Goal: Information Seeking & Learning: Learn about a topic

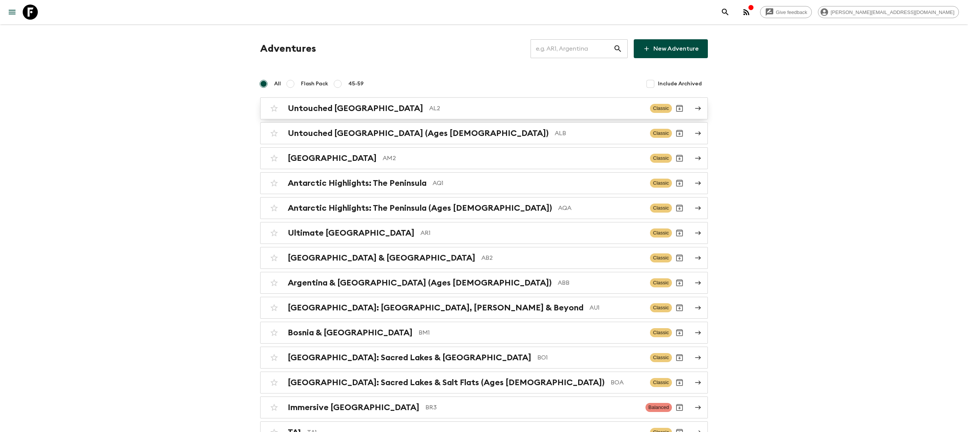
click at [345, 101] on div "Untouched Albania AL2 Classic" at bounding box center [468, 108] width 405 height 15
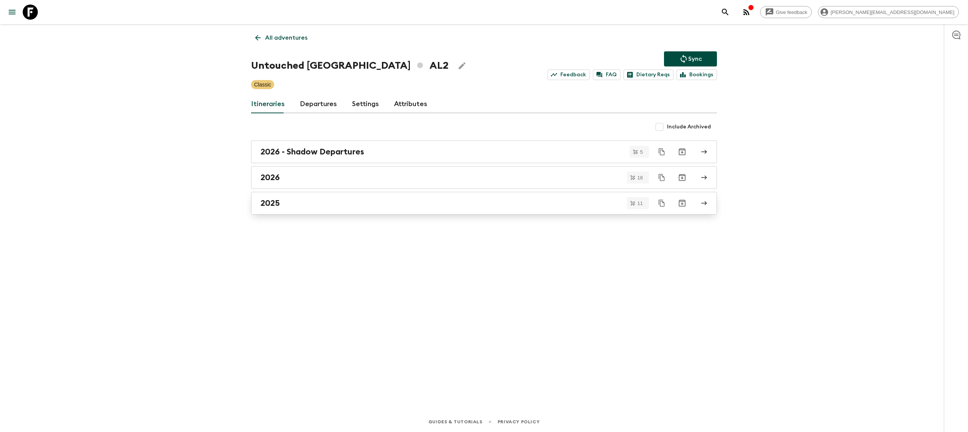
click at [308, 206] on div "2025" at bounding box center [476, 203] width 432 height 10
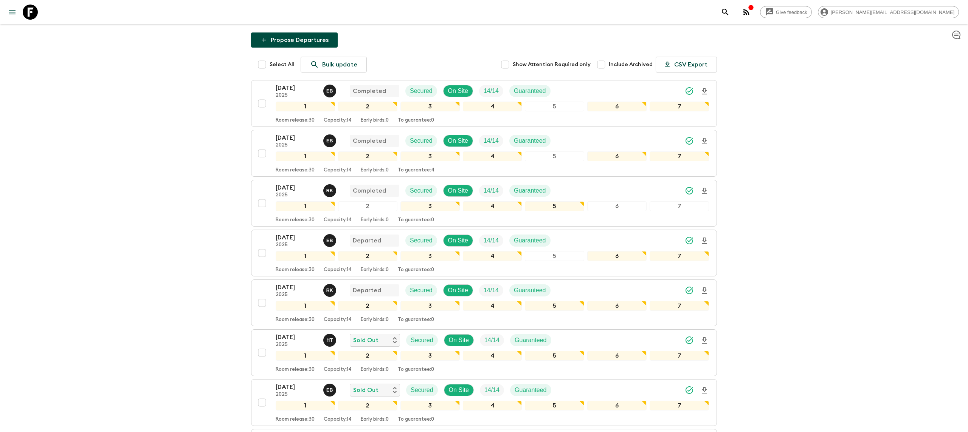
scroll to position [67, 0]
click at [261, 106] on input "checkbox" at bounding box center [261, 104] width 15 height 15
checkbox input "true"
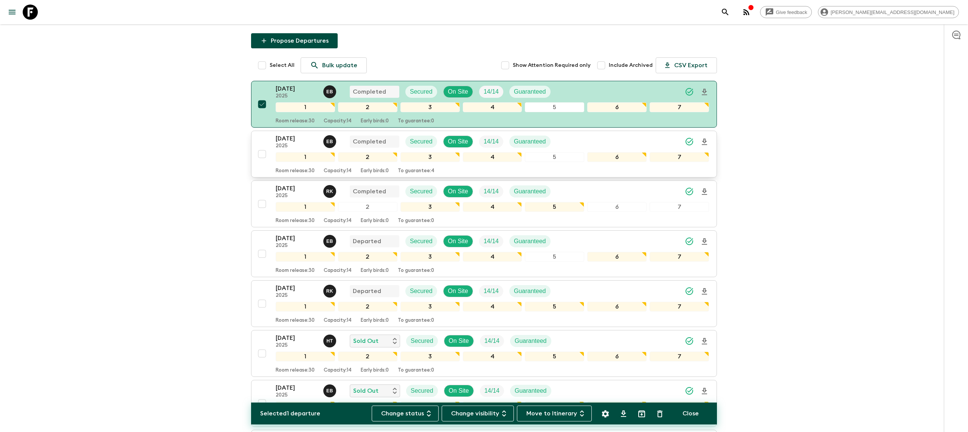
click at [262, 155] on input "checkbox" at bounding box center [261, 154] width 15 height 15
checkbox input "true"
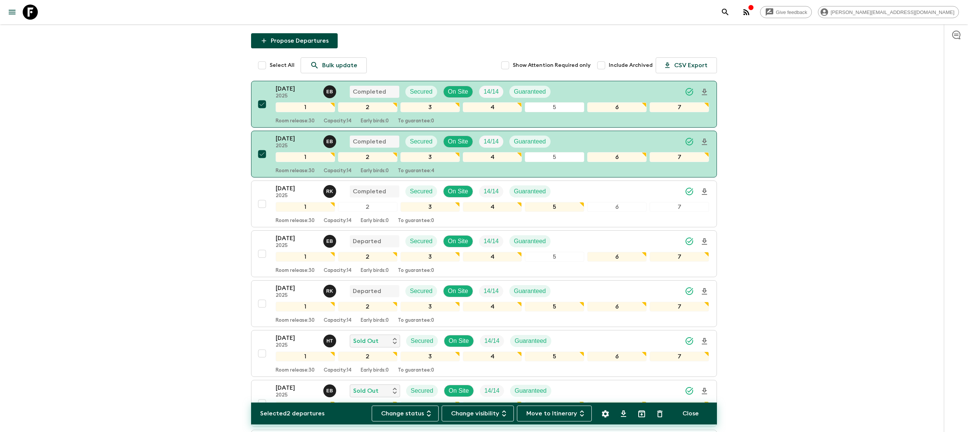
click at [641, 414] on icon "Archive (Completed, Cancelled or Unsynced Departures only)" at bounding box center [641, 414] width 9 height 9
checkbox input "false"
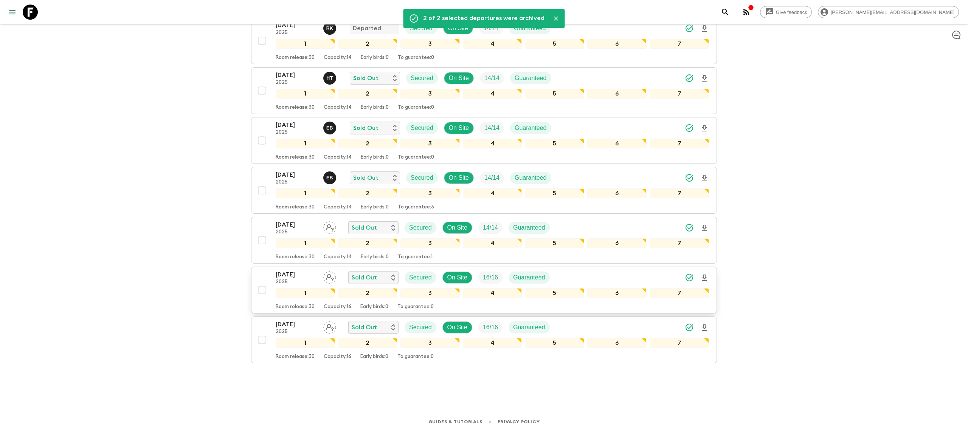
scroll to position [235, 0]
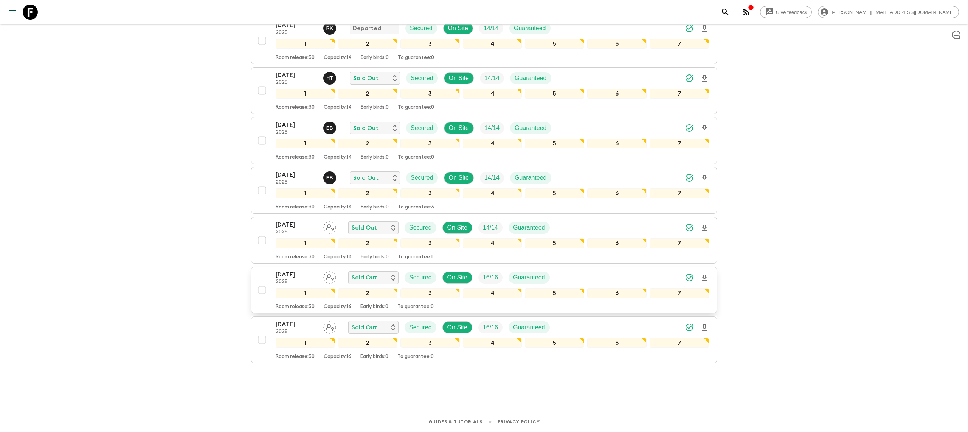
click at [299, 270] on p "[DATE]" at bounding box center [297, 274] width 42 height 9
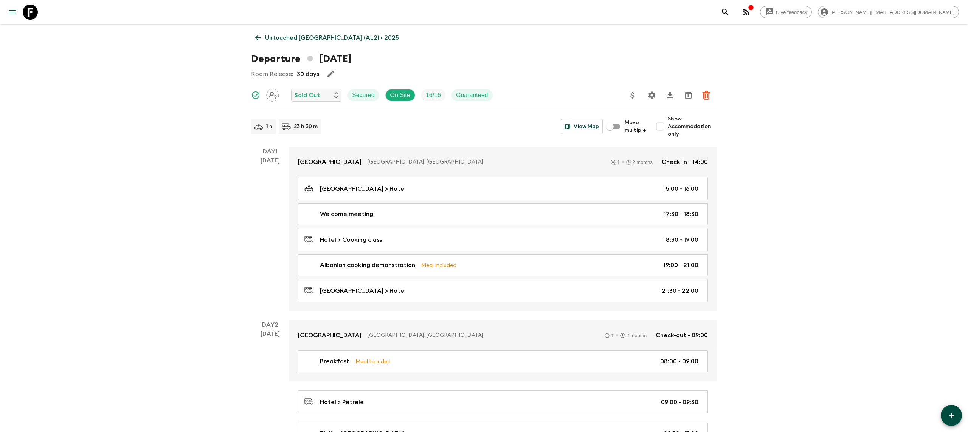
click at [652, 97] on icon "Settings" at bounding box center [651, 94] width 7 height 7
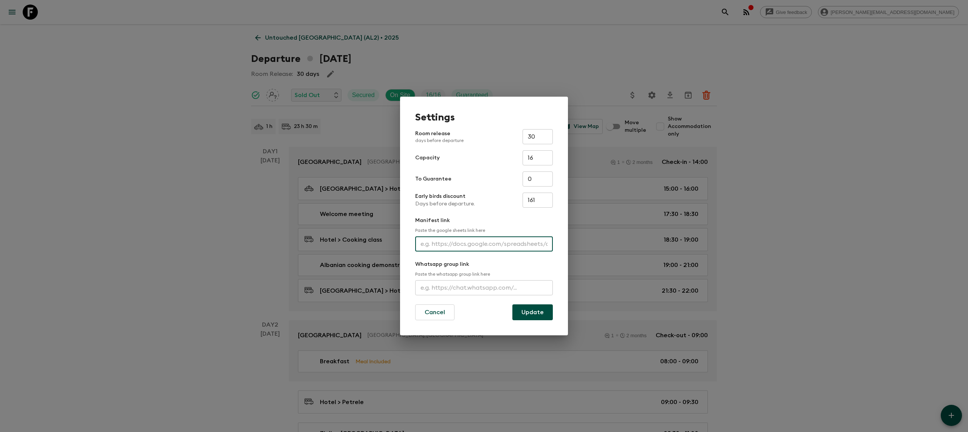
click at [514, 238] on input "text" at bounding box center [484, 244] width 138 height 15
paste input "[URL][DOMAIN_NAME]"
type input "[URL][DOMAIN_NAME]"
click at [531, 312] on button "Update" at bounding box center [532, 313] width 40 height 16
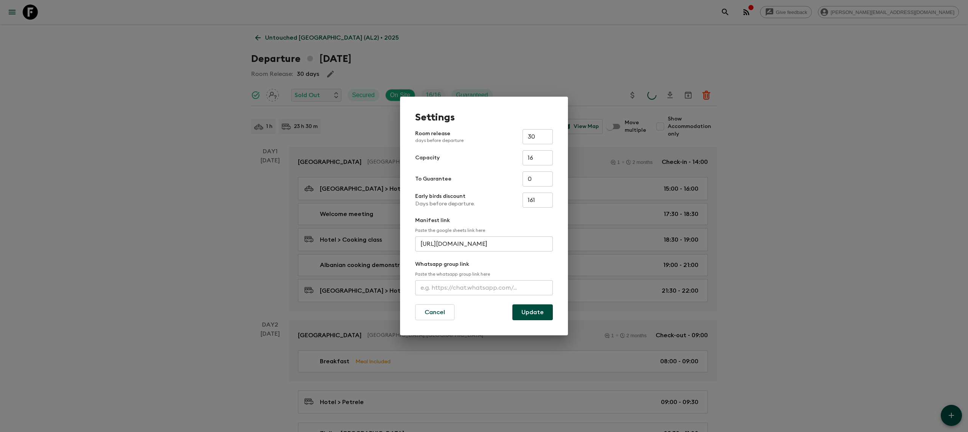
scroll to position [0, 0]
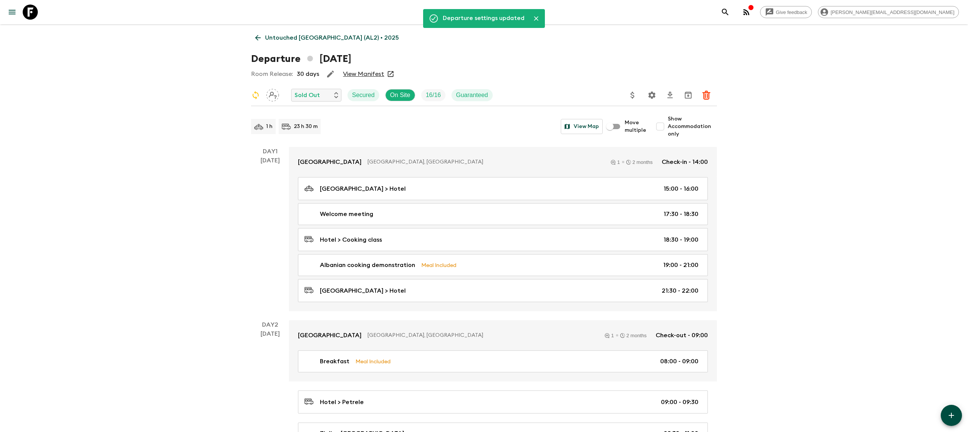
click at [30, 8] on icon at bounding box center [30, 12] width 15 height 15
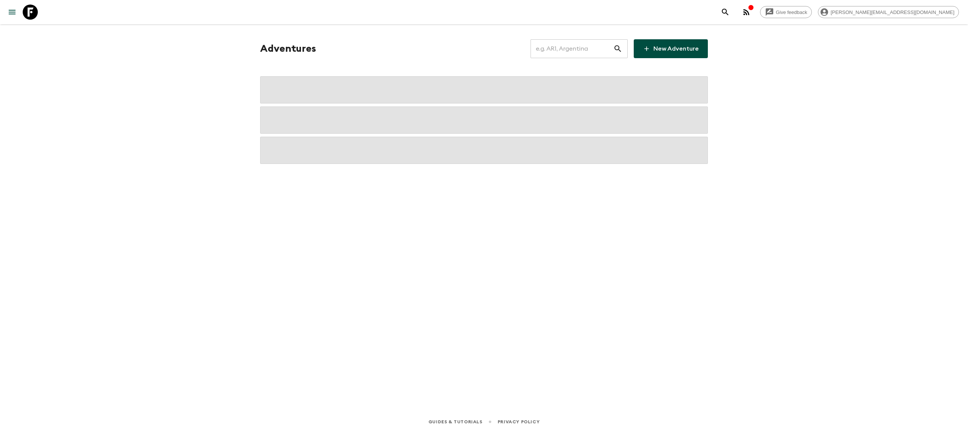
click at [590, 48] on input "text" at bounding box center [571, 48] width 83 height 21
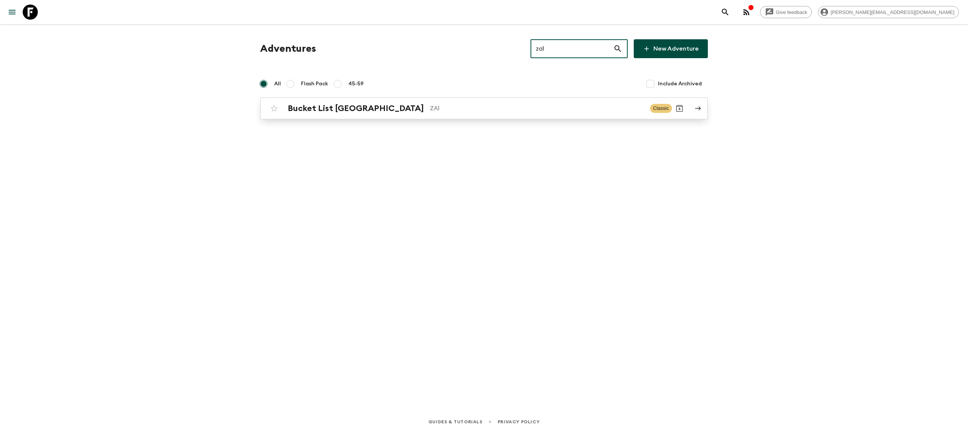
type input "za1"
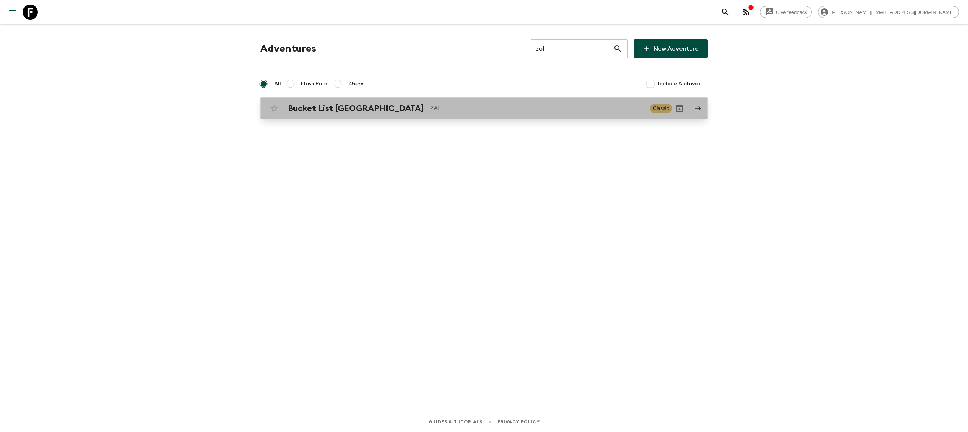
click at [416, 115] on div "Bucket List [GEOGRAPHIC_DATA] ZA1 Classic" at bounding box center [468, 108] width 405 height 15
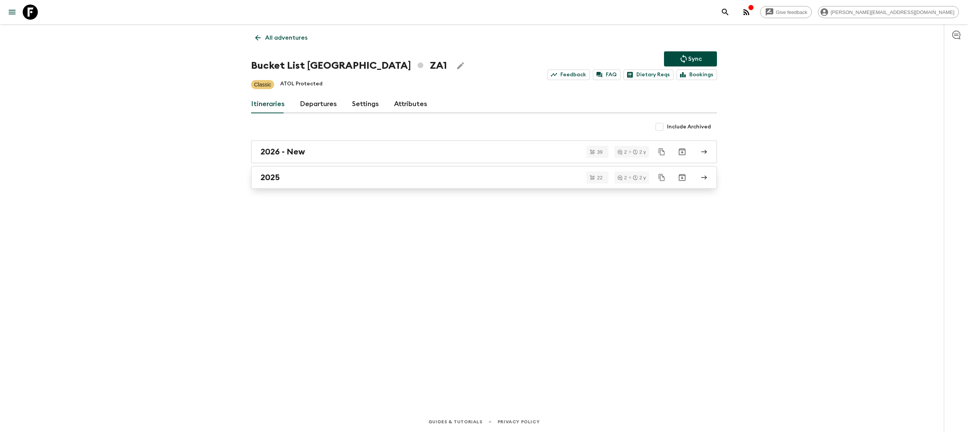
click at [316, 182] on div "2025" at bounding box center [476, 178] width 432 height 10
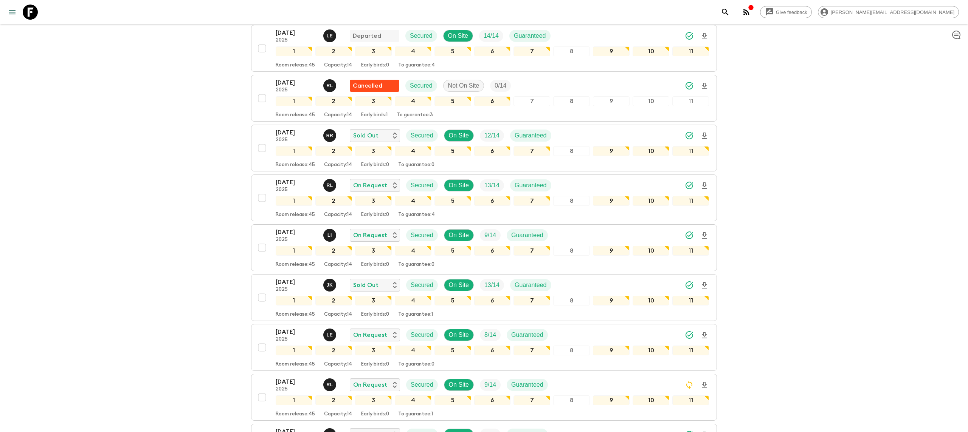
scroll to position [259, 0]
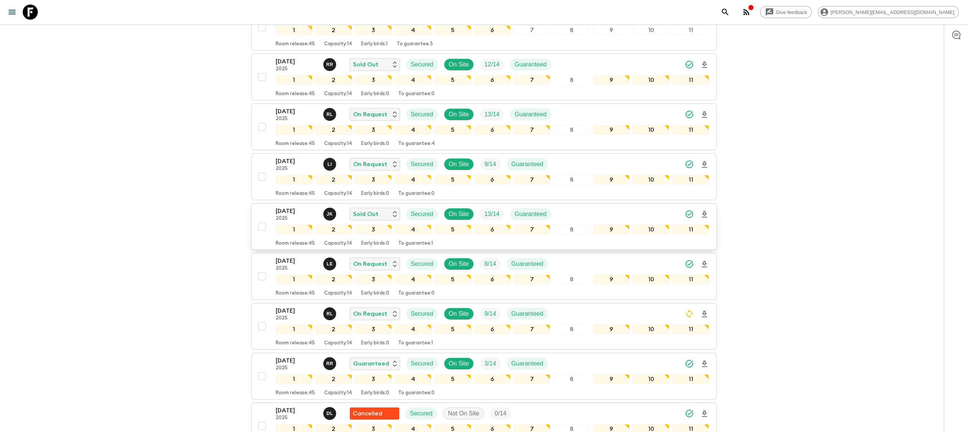
click at [706, 210] on icon "Download Onboarding" at bounding box center [704, 214] width 9 height 9
click at [31, 11] on icon at bounding box center [30, 12] width 15 height 15
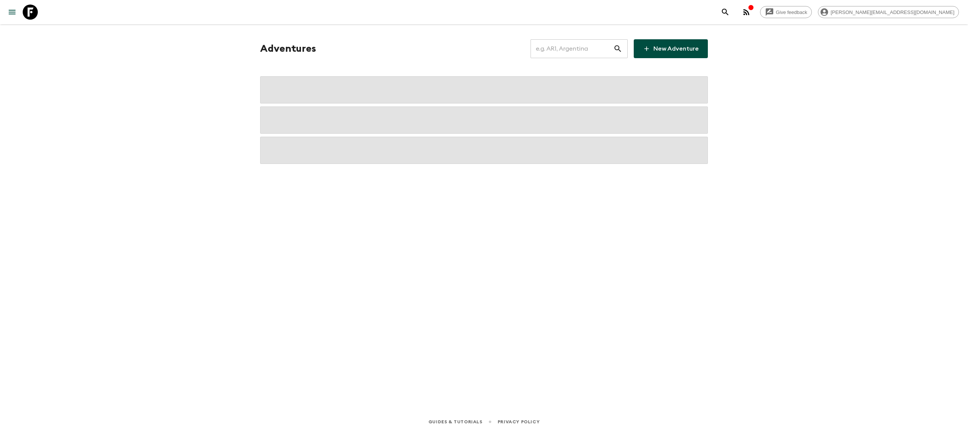
click at [575, 51] on input "text" at bounding box center [571, 48] width 83 height 21
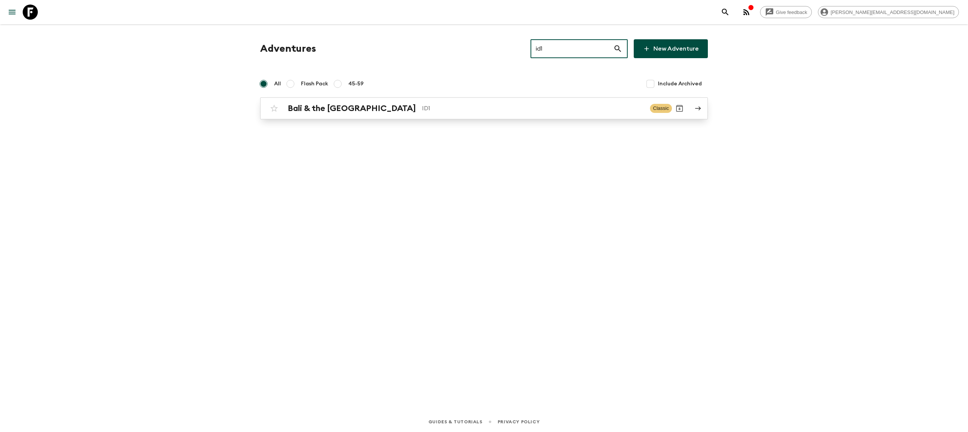
type input "id1"
click at [429, 109] on p "ID1" at bounding box center [533, 108] width 222 height 9
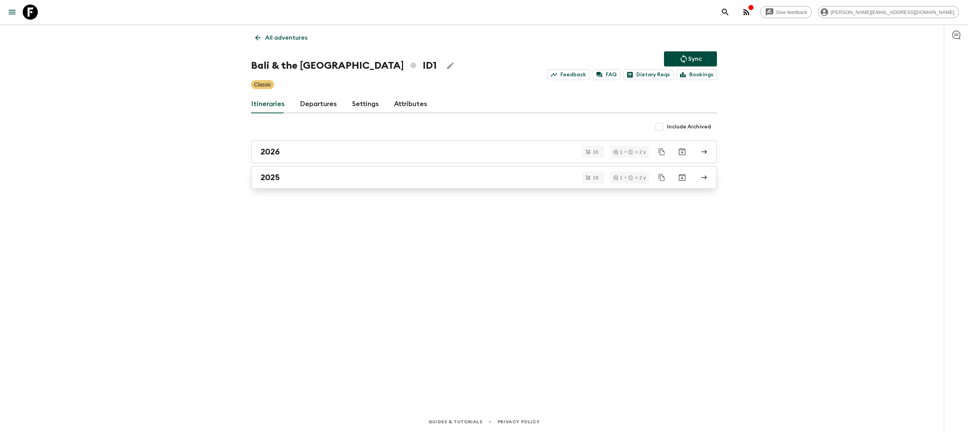
click at [302, 185] on link "2025" at bounding box center [484, 177] width 466 height 23
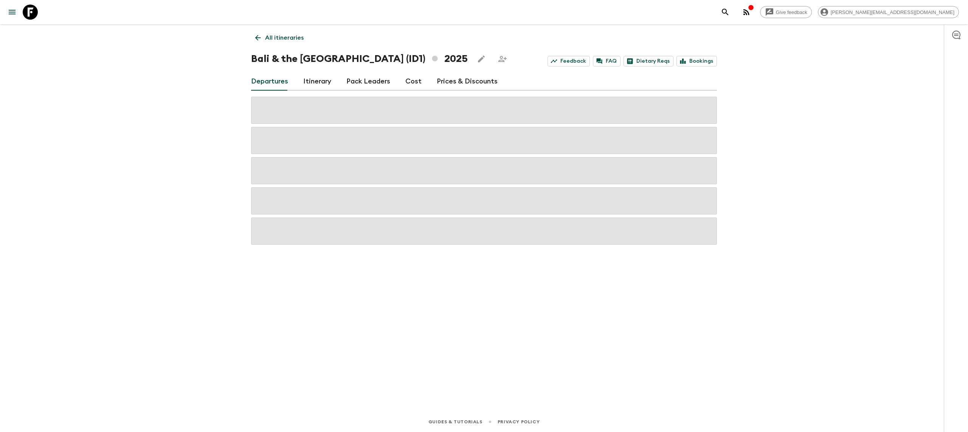
click at [307, 84] on link "Itinerary" at bounding box center [317, 82] width 28 height 18
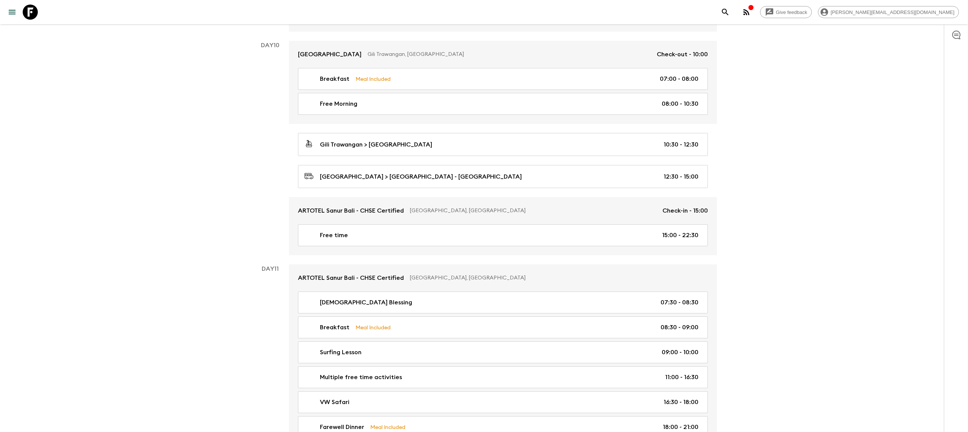
scroll to position [1809, 0]
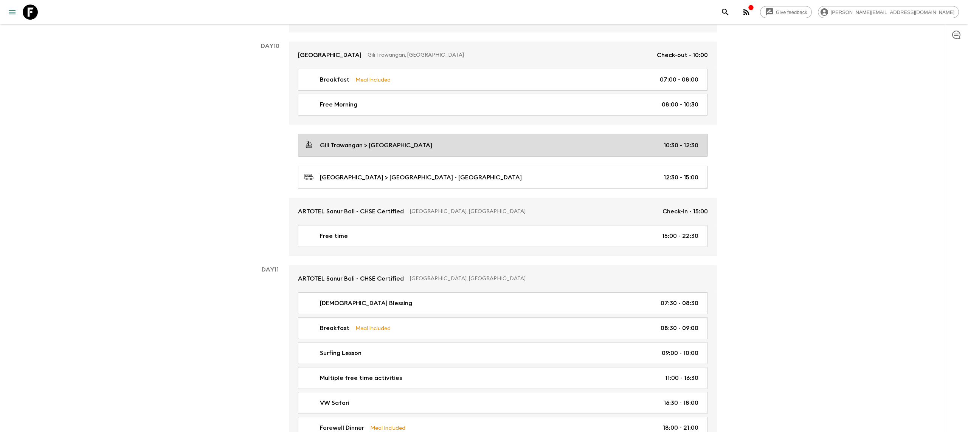
click at [446, 150] on div "Gili Trawangan > [GEOGRAPHIC_DATA] 10:30 - 12:30" at bounding box center [501, 145] width 394 height 10
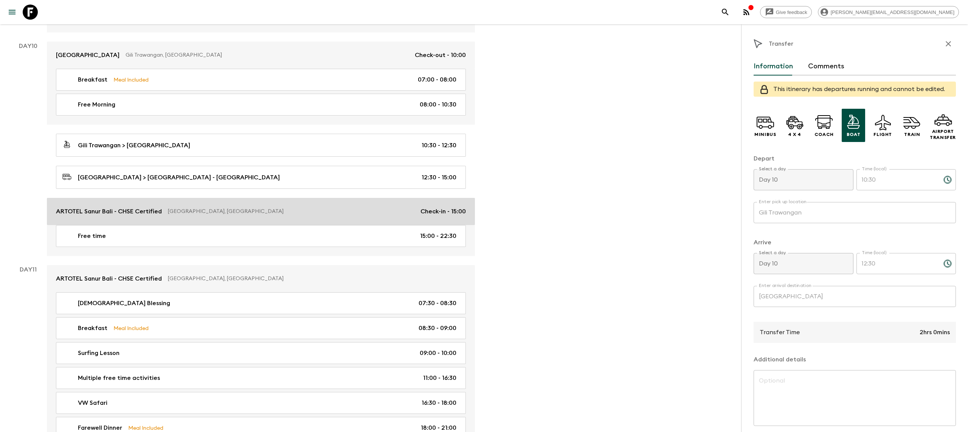
click at [153, 216] on p "ARTOTEL Sanur Bali - CHSE Certified" at bounding box center [109, 211] width 106 height 9
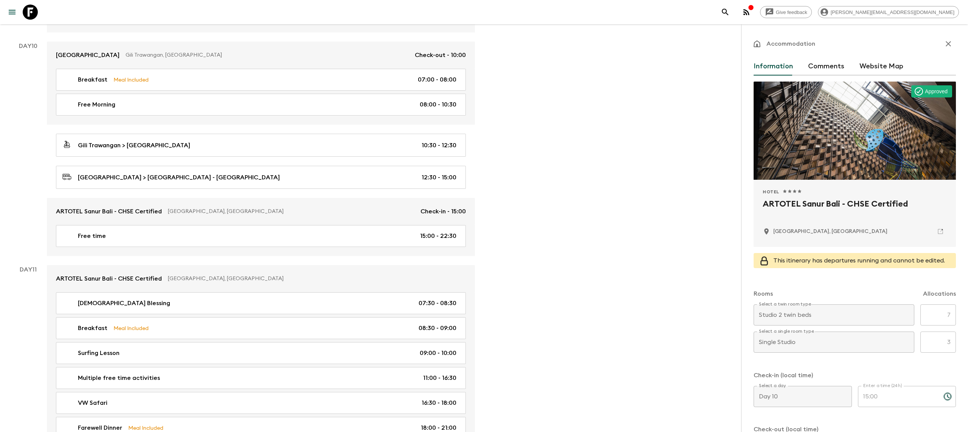
click at [34, 10] on icon at bounding box center [30, 12] width 15 height 15
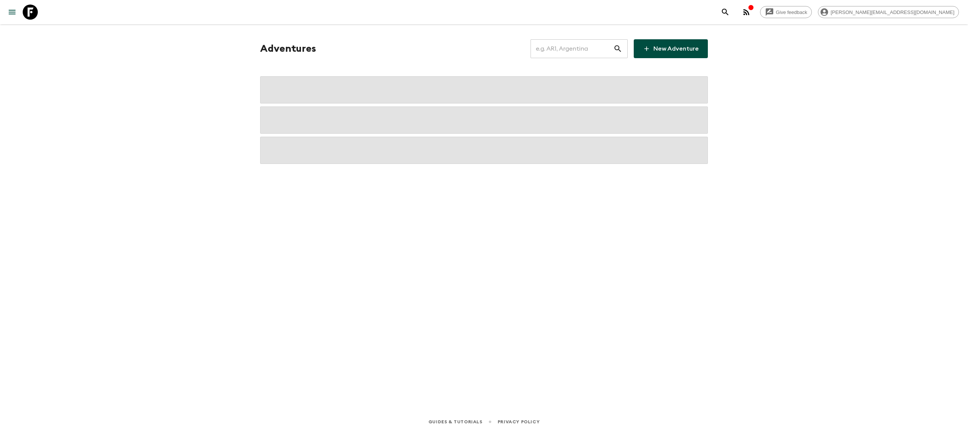
click at [570, 46] on input "text" at bounding box center [571, 48] width 83 height 21
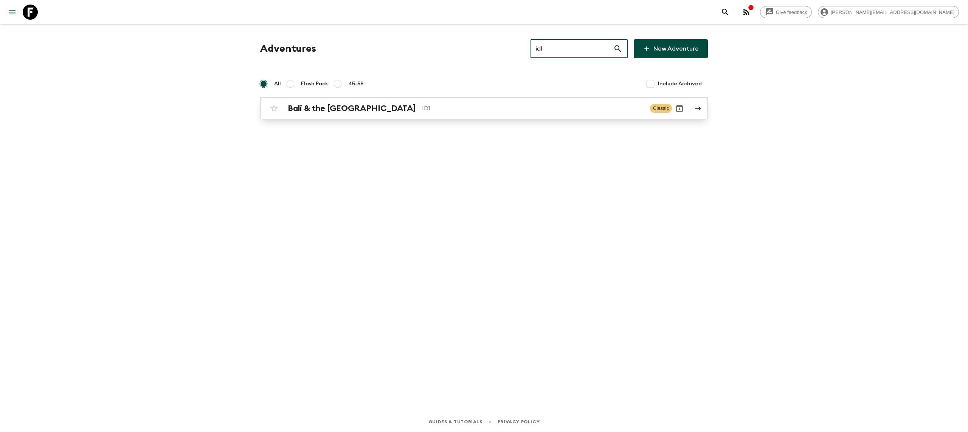
type input "id1"
click at [422, 111] on p "ID1" at bounding box center [533, 108] width 222 height 9
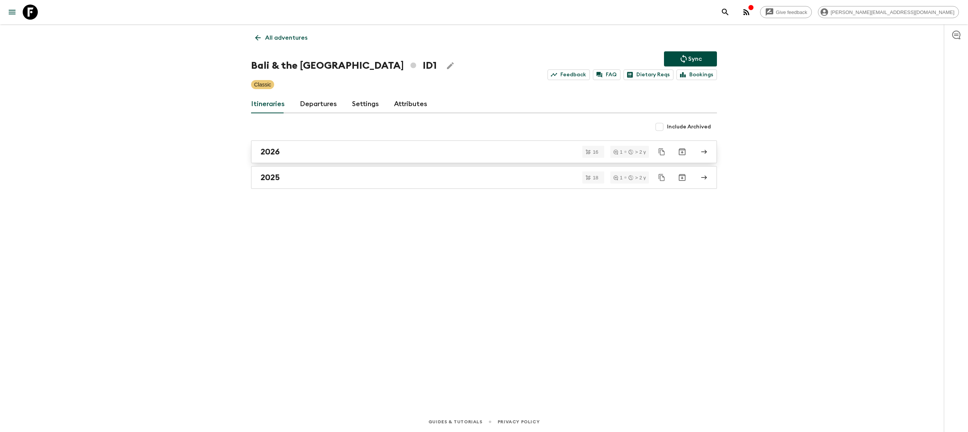
click at [286, 159] on link "2026" at bounding box center [484, 152] width 466 height 23
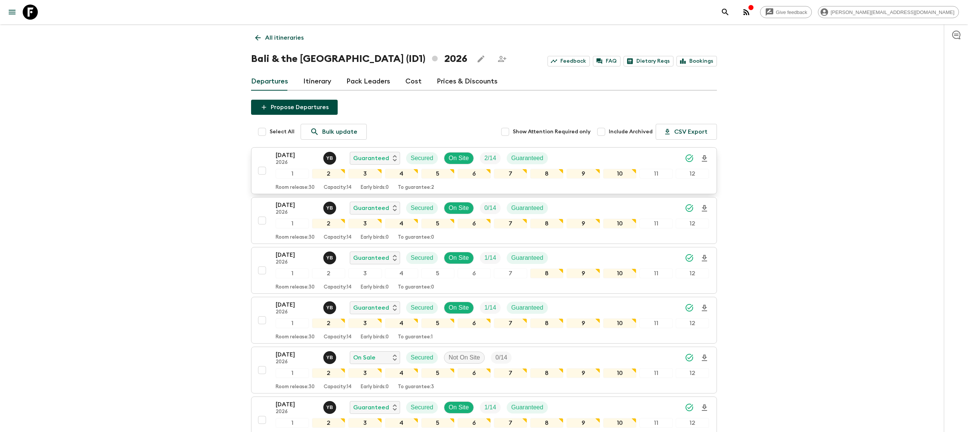
click at [287, 155] on p "[DATE]" at bounding box center [297, 155] width 42 height 9
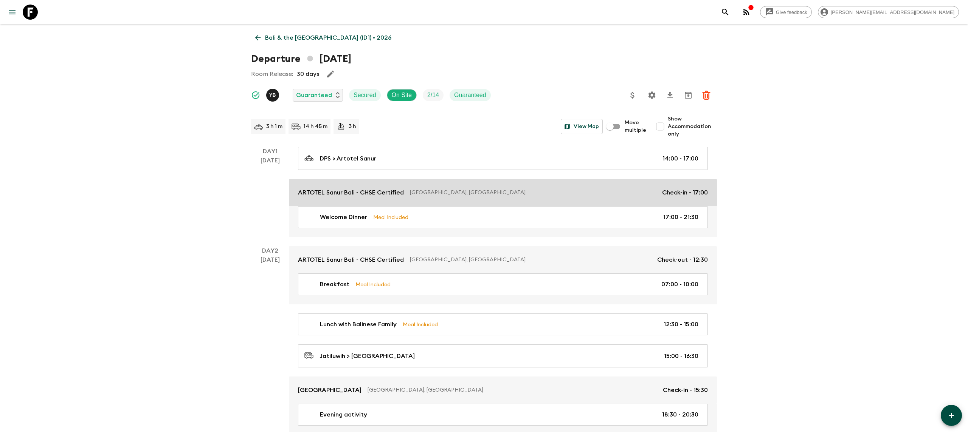
click at [338, 190] on p "ARTOTEL Sanur Bali - CHSE Certified" at bounding box center [351, 192] width 106 height 9
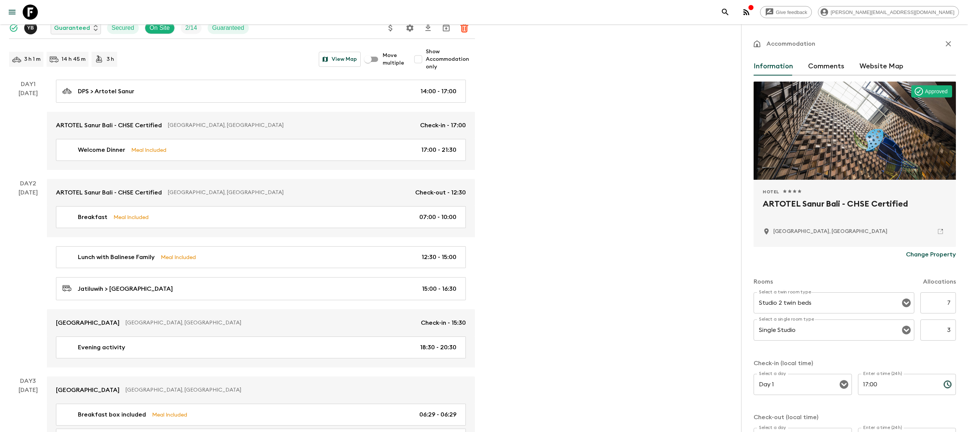
scroll to position [60, 0]
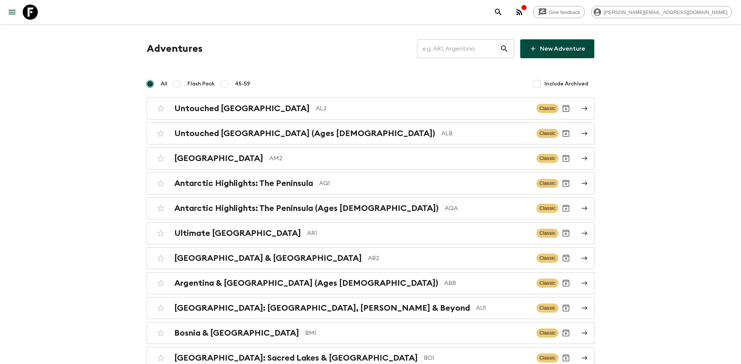
click at [459, 42] on input "text" at bounding box center [458, 48] width 83 height 21
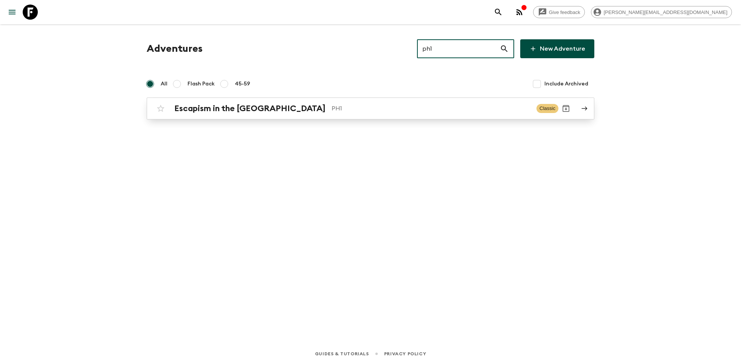
type input "ph1"
click at [331, 106] on p "PH1" at bounding box center [430, 108] width 199 height 9
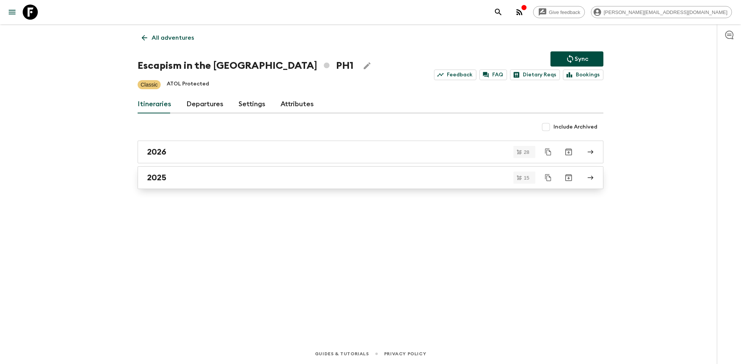
click at [241, 175] on div "2025" at bounding box center [363, 178] width 432 height 10
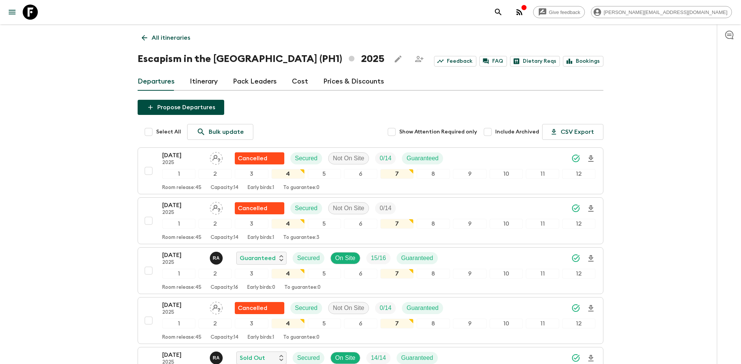
click at [153, 32] on link "All itineraries" at bounding box center [166, 37] width 57 height 15
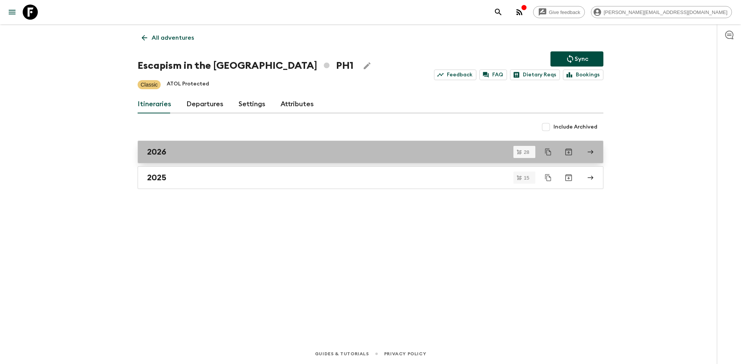
click at [223, 148] on div "2026" at bounding box center [363, 152] width 432 height 10
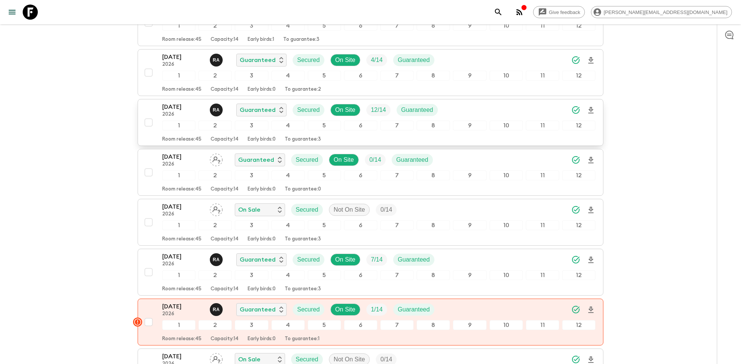
scroll to position [132, 0]
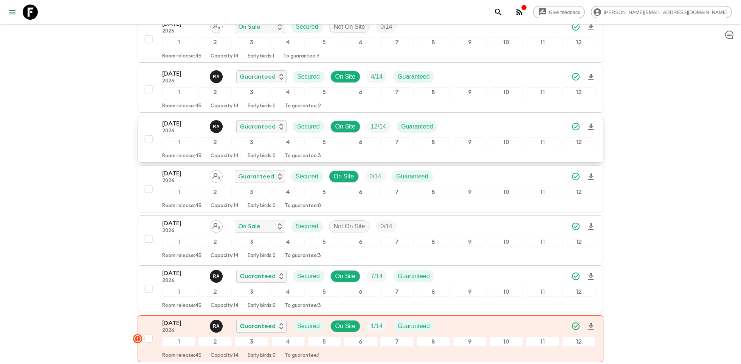
click at [177, 119] on p "06 Feb 2026" at bounding box center [183, 123] width 42 height 9
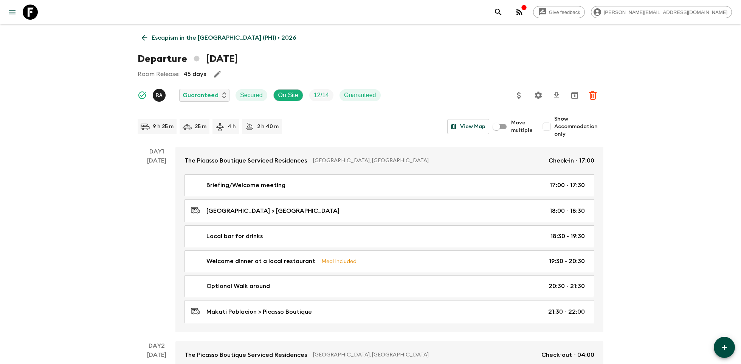
click at [178, 35] on p "Escapism in the Philippines (PH1) • 2026" at bounding box center [224, 37] width 144 height 9
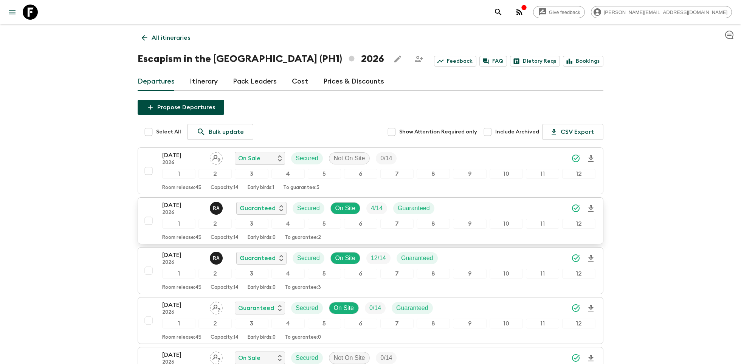
scroll to position [71, 0]
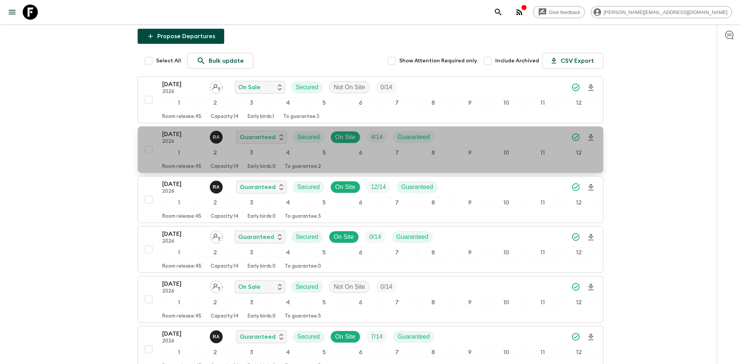
click at [184, 134] on p "16 Jan 2026" at bounding box center [183, 134] width 42 height 9
